Goal: Navigation & Orientation: Find specific page/section

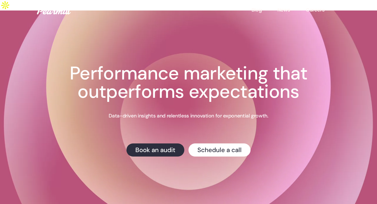
click at [256, 9] on link "Blog" at bounding box center [265, 10] width 26 height 7
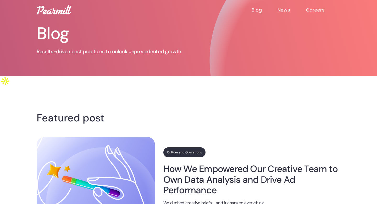
click at [282, 10] on link "News" at bounding box center [291, 10] width 28 height 6
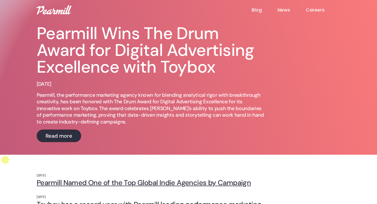
click at [318, 8] on link "Careers" at bounding box center [323, 10] width 35 height 6
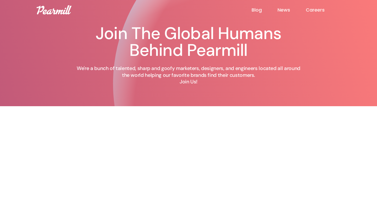
click at [62, 8] on img at bounding box center [54, 9] width 35 height 9
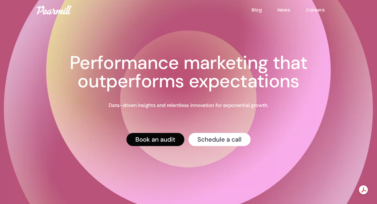
click at [144, 140] on link "Book an audit" at bounding box center [155, 138] width 58 height 13
